Goal: Transaction & Acquisition: Purchase product/service

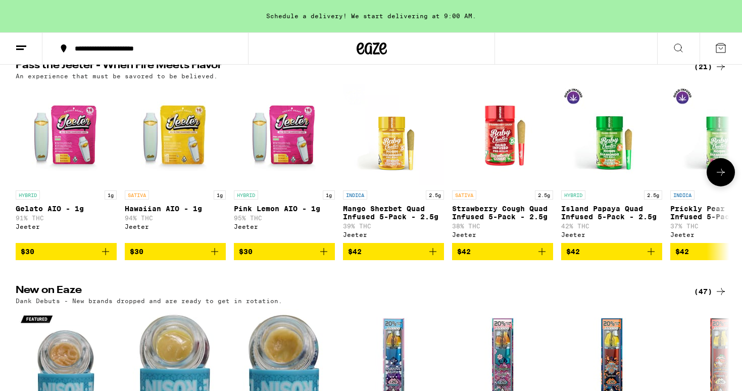
scroll to position [637, 0]
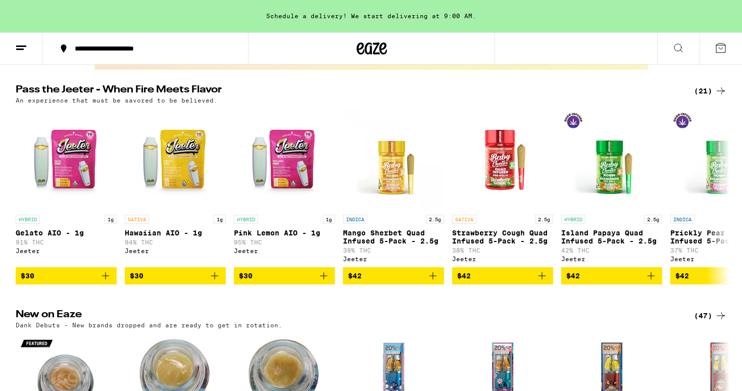
click at [718, 97] on icon at bounding box center [720, 91] width 12 height 12
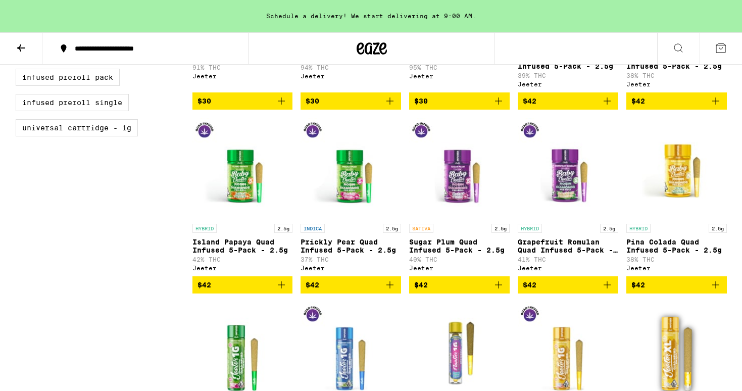
scroll to position [244, 0]
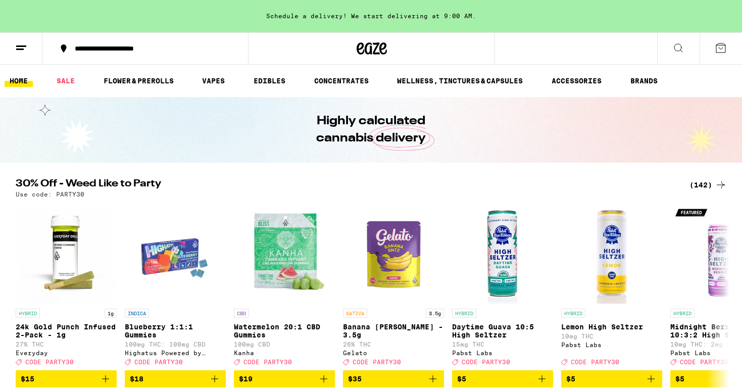
click at [20, 46] on line at bounding box center [21, 46] width 10 height 0
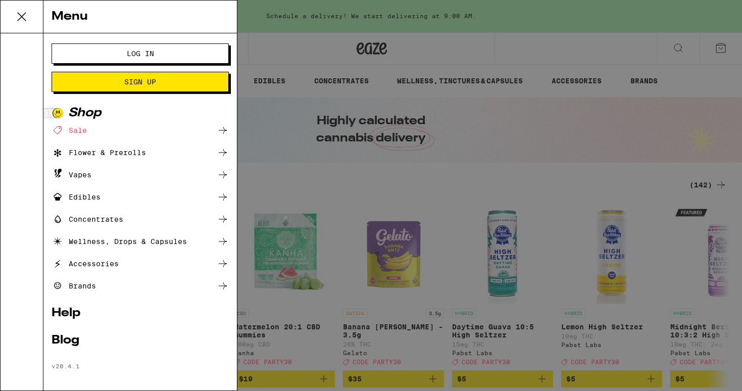
click at [138, 50] on span "Log In" at bounding box center [140, 53] width 27 height 7
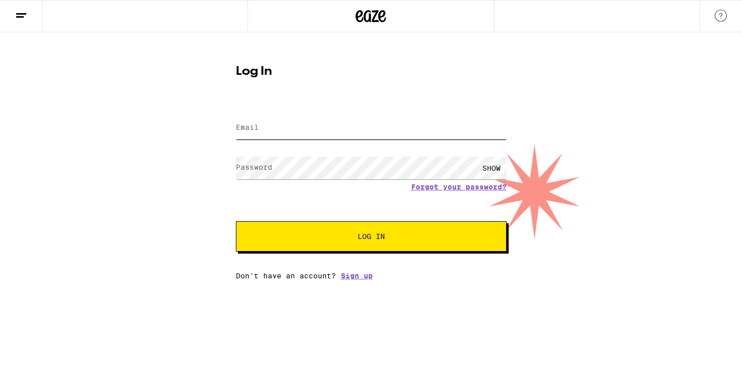
type input "ladybug7401@yahoo.com"
click at [381, 244] on button "Log In" at bounding box center [371, 236] width 271 height 30
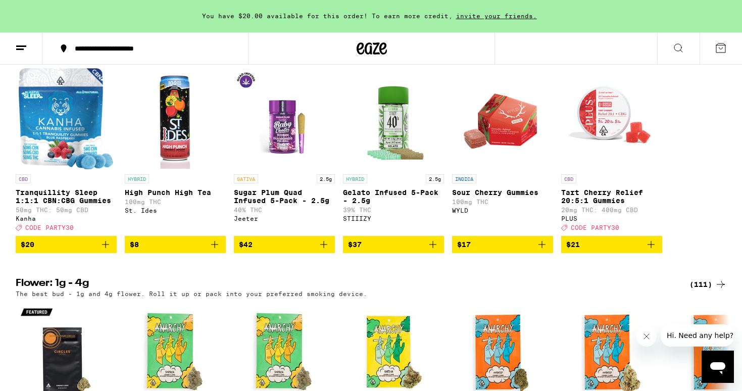
scroll to position [1062, 0]
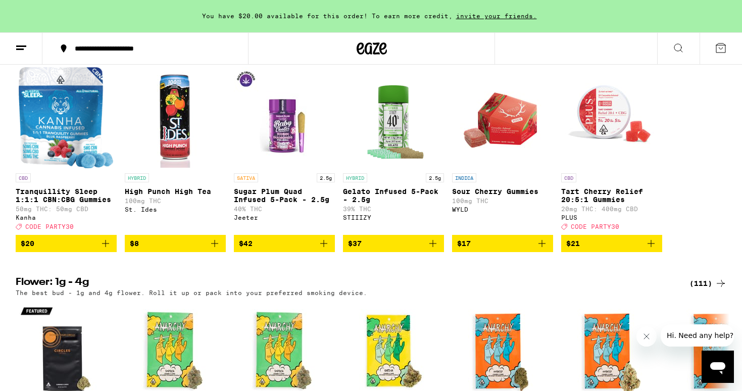
click at [323, 249] on icon "Add to bag" at bounding box center [324, 243] width 12 height 12
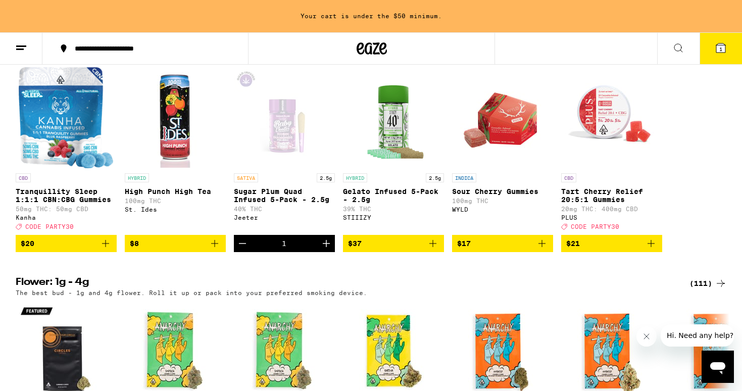
click at [323, 249] on icon "Increment" at bounding box center [326, 243] width 12 height 12
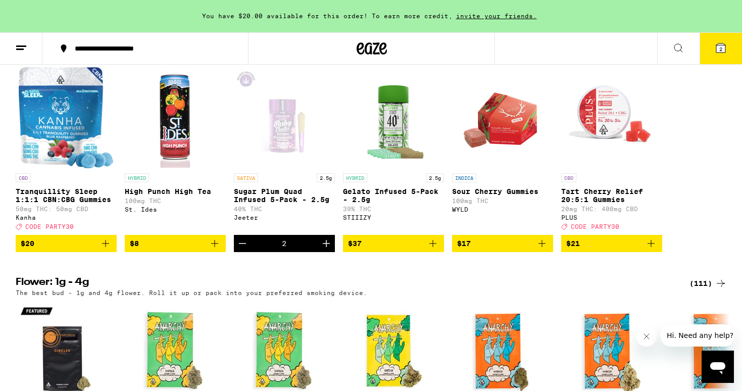
click at [323, 249] on icon "Increment" at bounding box center [326, 243] width 12 height 12
click at [721, 47] on span "3" at bounding box center [720, 49] width 3 height 6
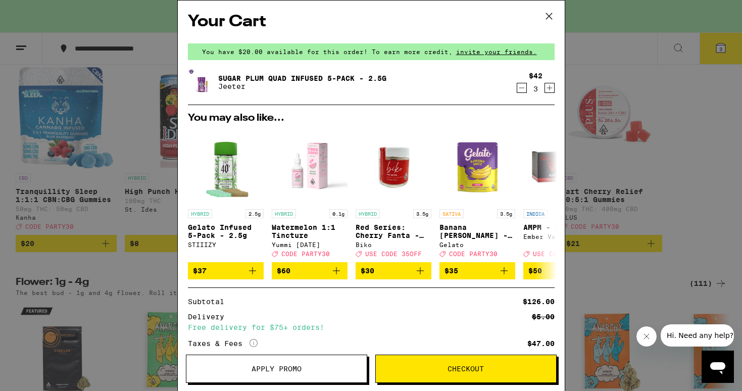
click at [551, 14] on icon at bounding box center [548, 16] width 6 height 6
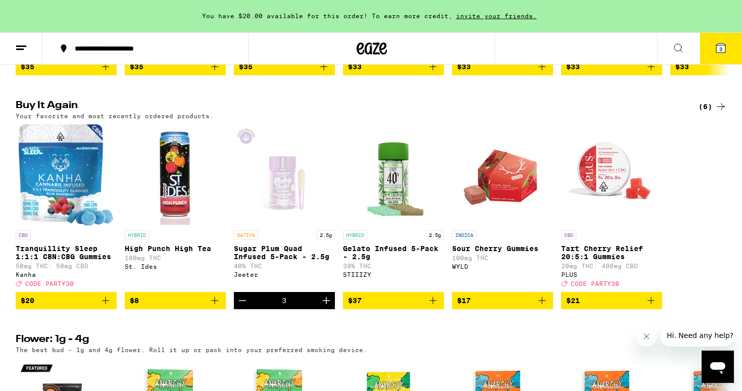
scroll to position [984, 0]
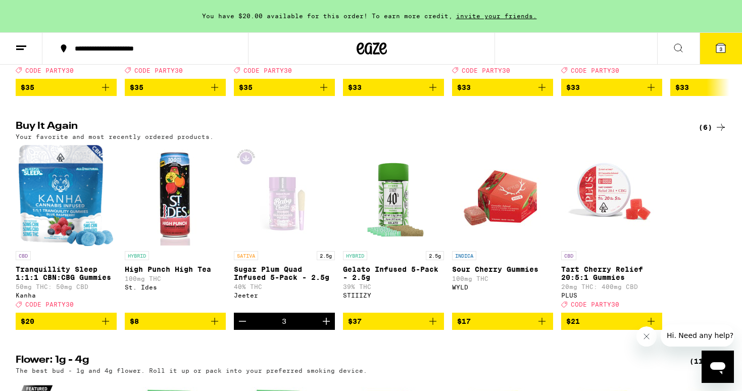
click at [245, 327] on icon "Decrement" at bounding box center [242, 321] width 12 height 12
click at [244, 327] on icon "Decrement" at bounding box center [242, 321] width 12 height 12
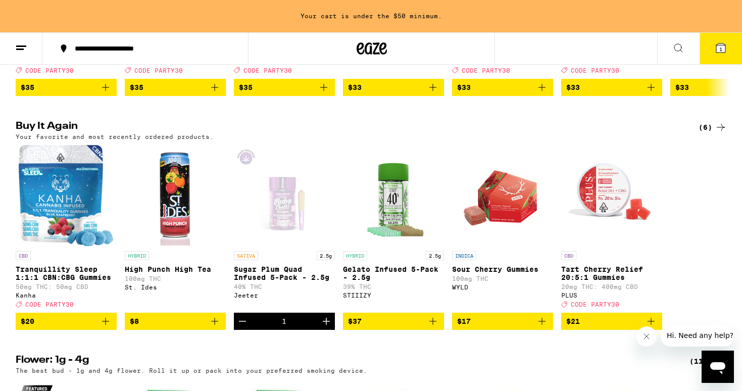
click at [244, 327] on icon "Decrement" at bounding box center [242, 321] width 12 height 12
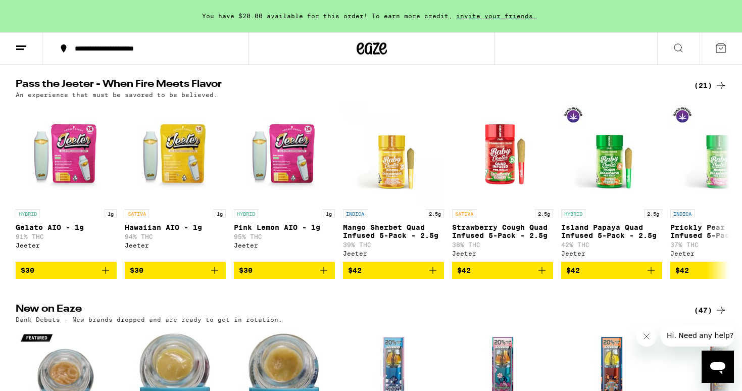
scroll to position [171, 0]
